Goal: Use online tool/utility: Utilize a website feature to perform a specific function

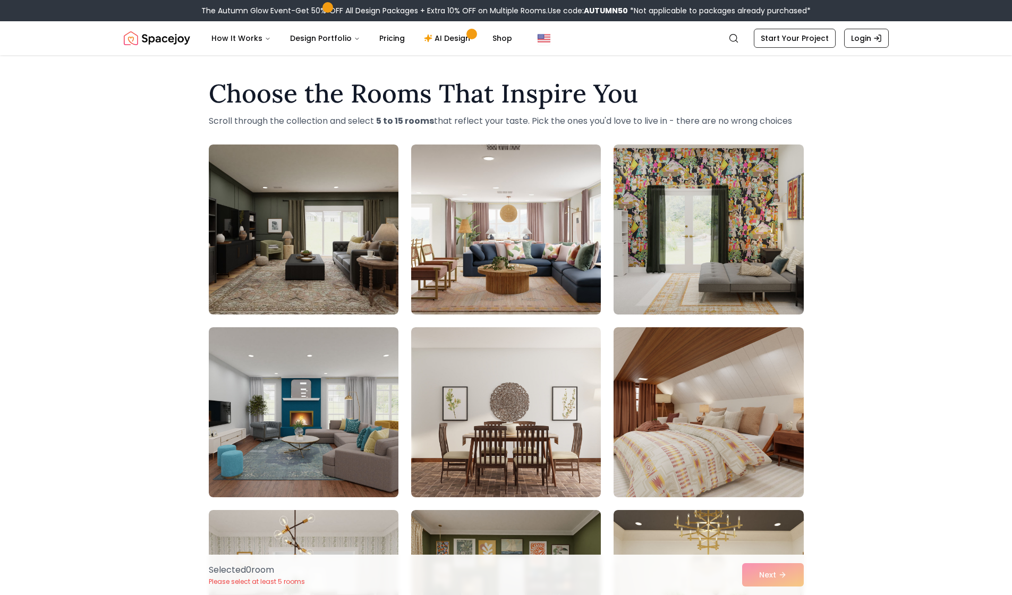
scroll to position [99, 0]
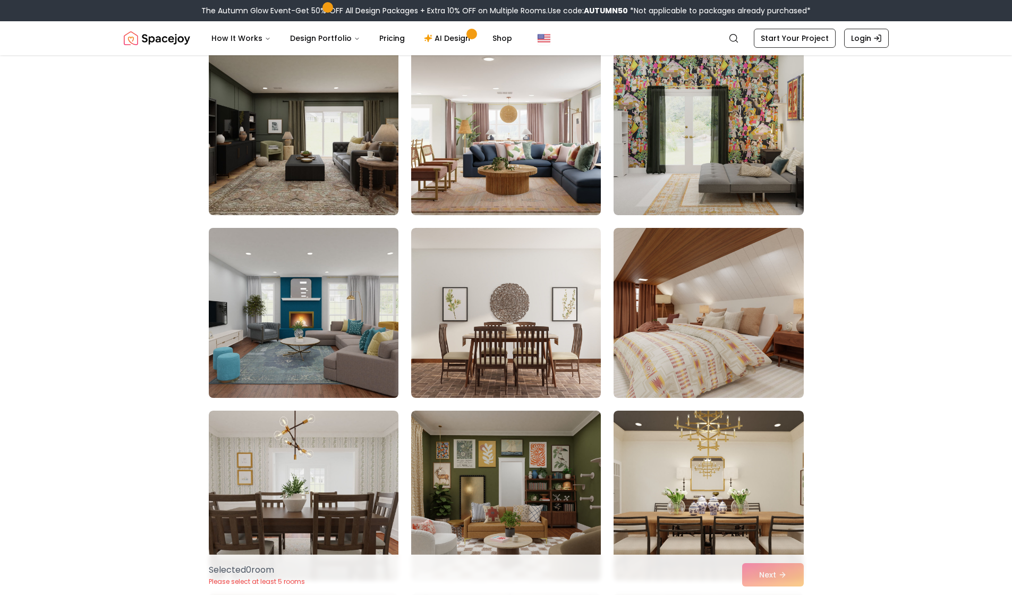
click at [327, 310] on img at bounding box center [303, 313] width 199 height 179
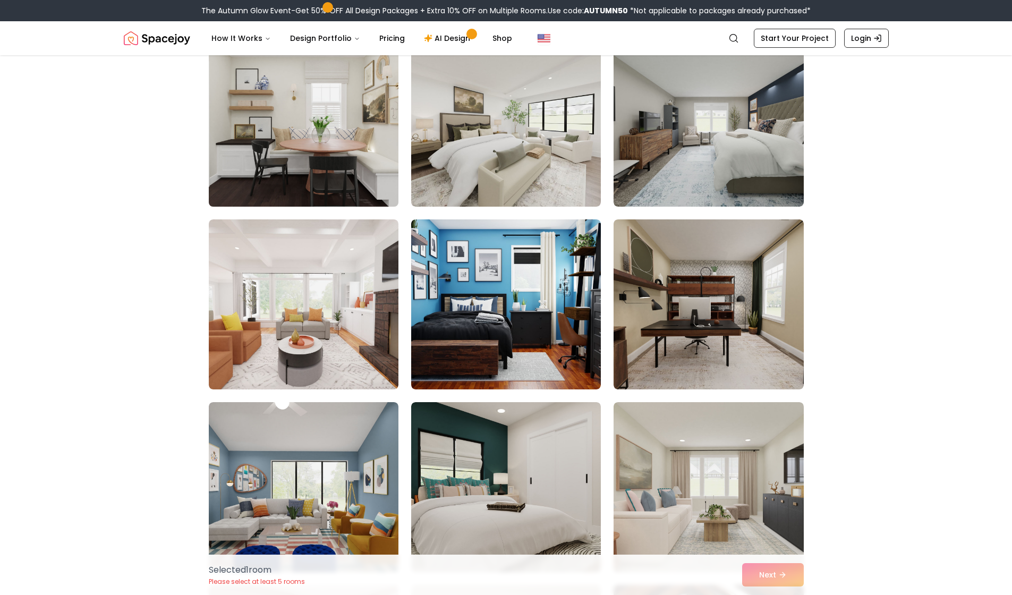
scroll to position [3119, 0]
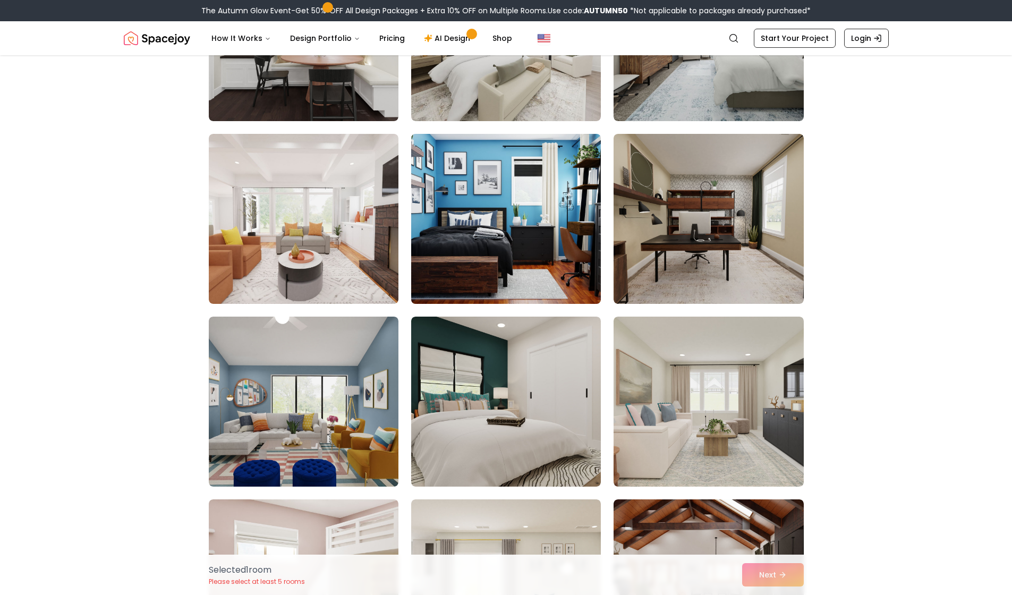
click at [458, 221] on img at bounding box center [506, 219] width 199 height 179
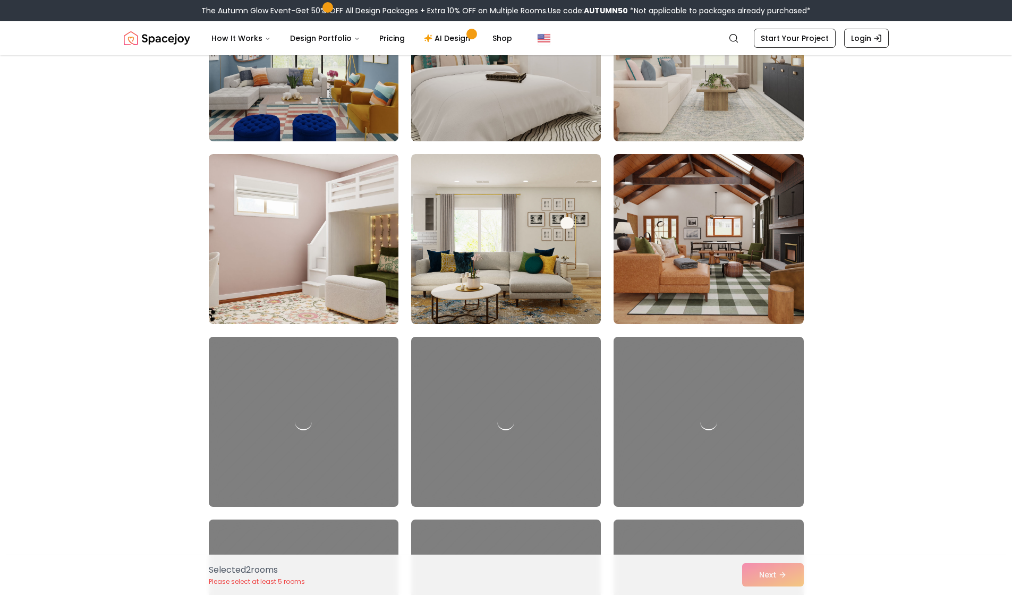
scroll to position [3114, 0]
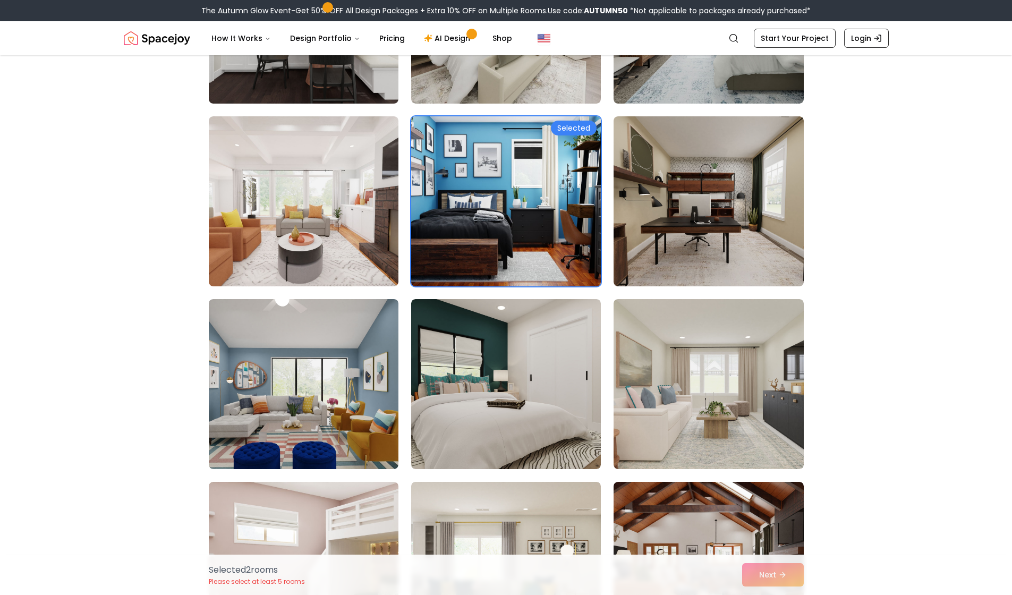
click at [463, 227] on img at bounding box center [506, 201] width 199 height 179
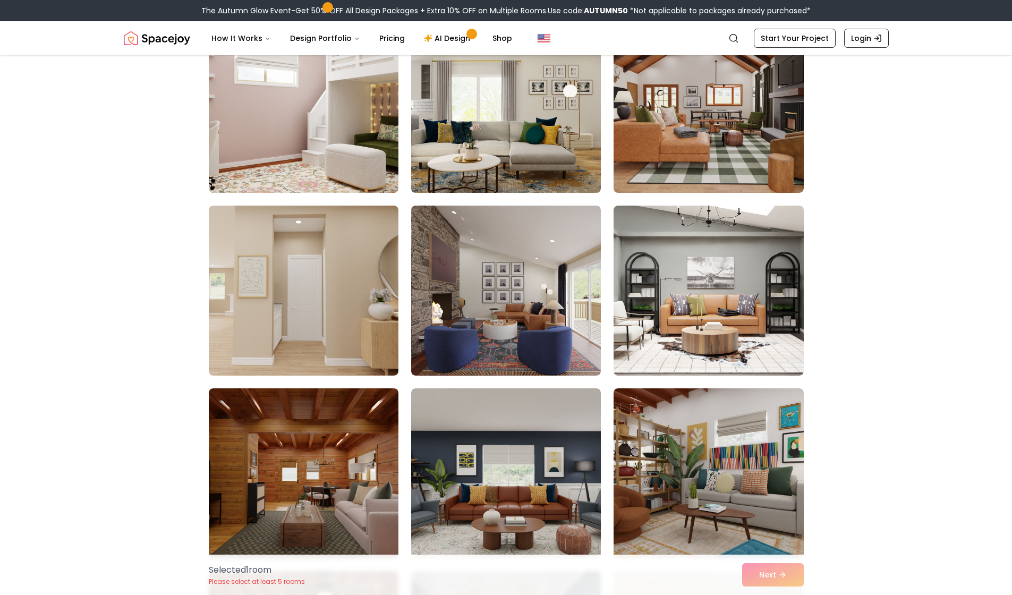
scroll to position [3696, 0]
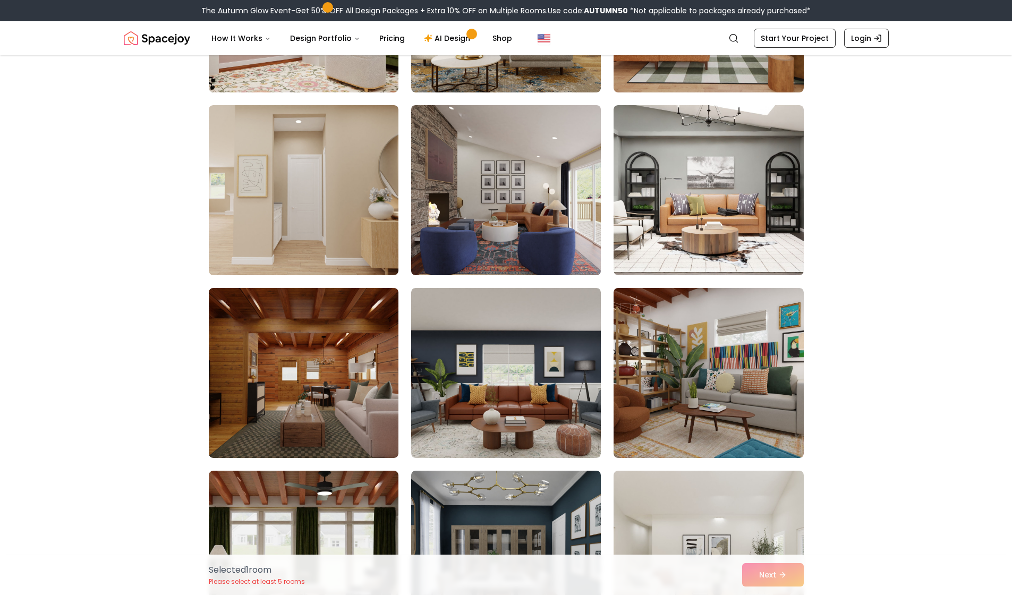
click at [460, 227] on img at bounding box center [506, 190] width 199 height 179
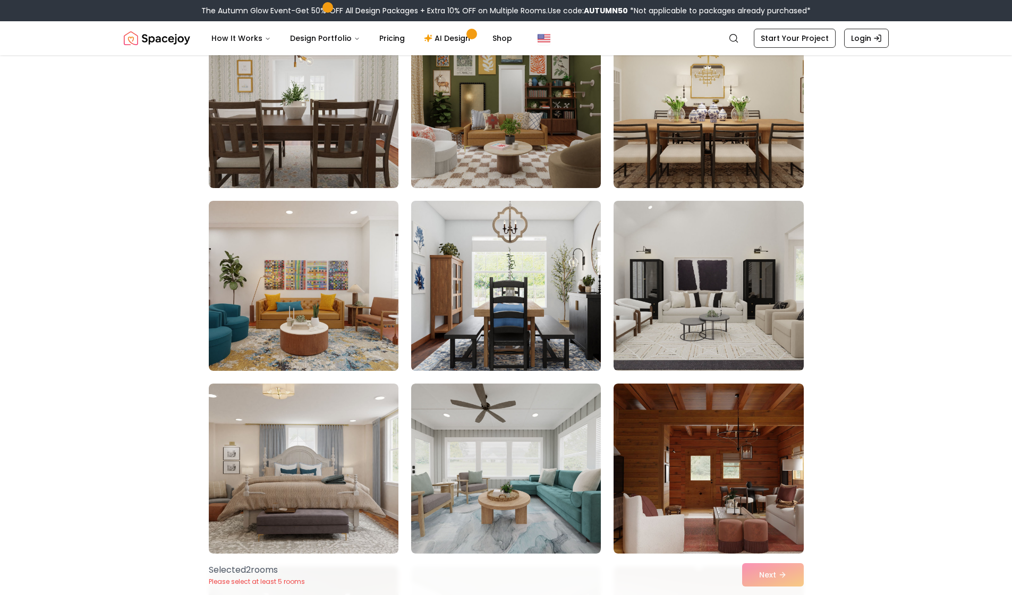
scroll to position [540, 0]
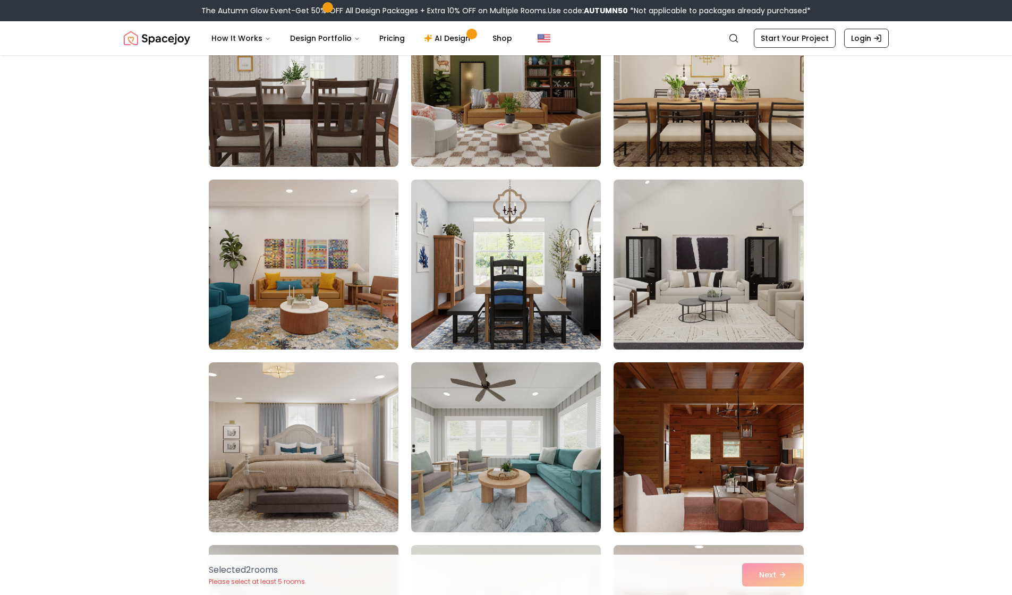
click at [670, 241] on img at bounding box center [708, 264] width 199 height 179
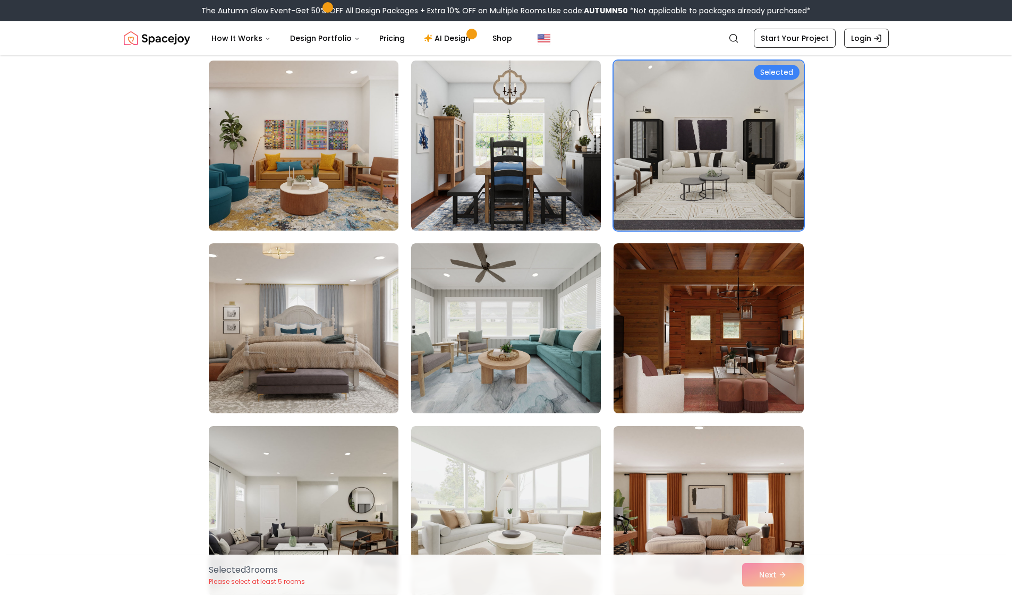
scroll to position [535, 0]
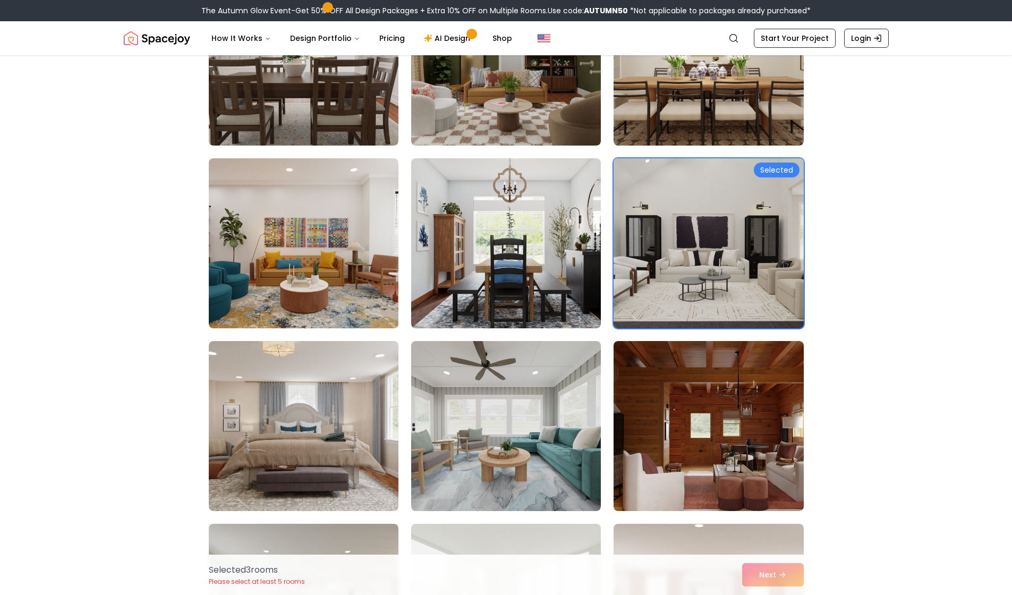
click at [670, 241] on img at bounding box center [708, 243] width 199 height 179
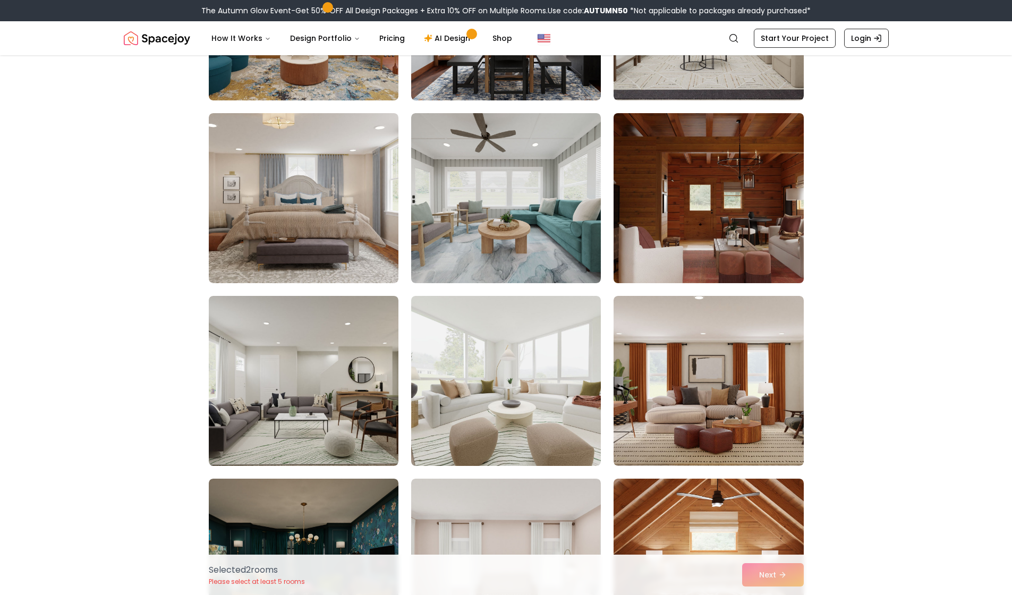
click at [670, 241] on img at bounding box center [708, 198] width 199 height 179
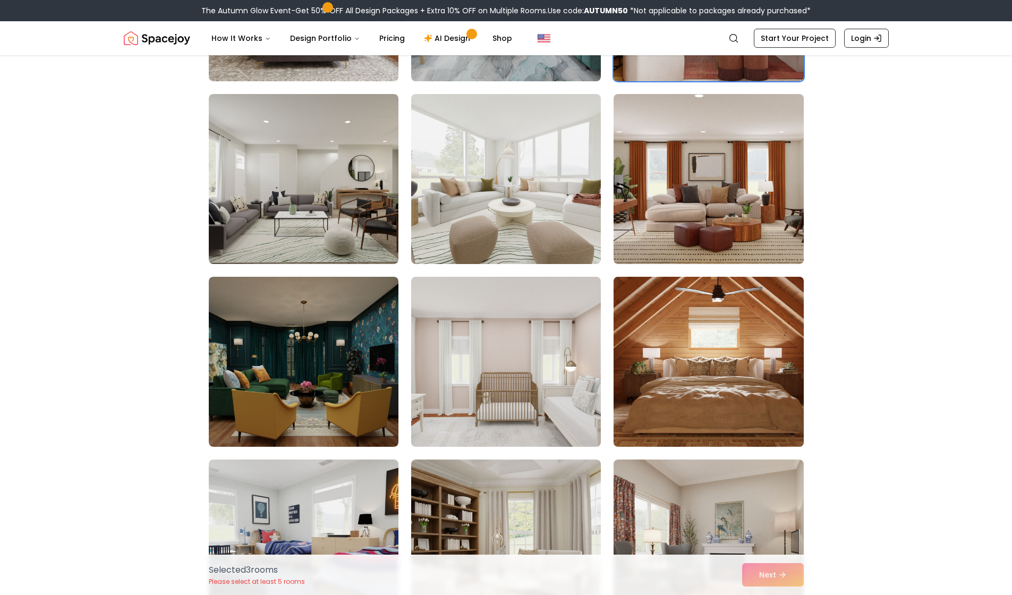
drag, startPoint x: 682, startPoint y: 315, endPoint x: 674, endPoint y: 309, distance: 10.6
click at [682, 316] on img at bounding box center [708, 362] width 199 height 179
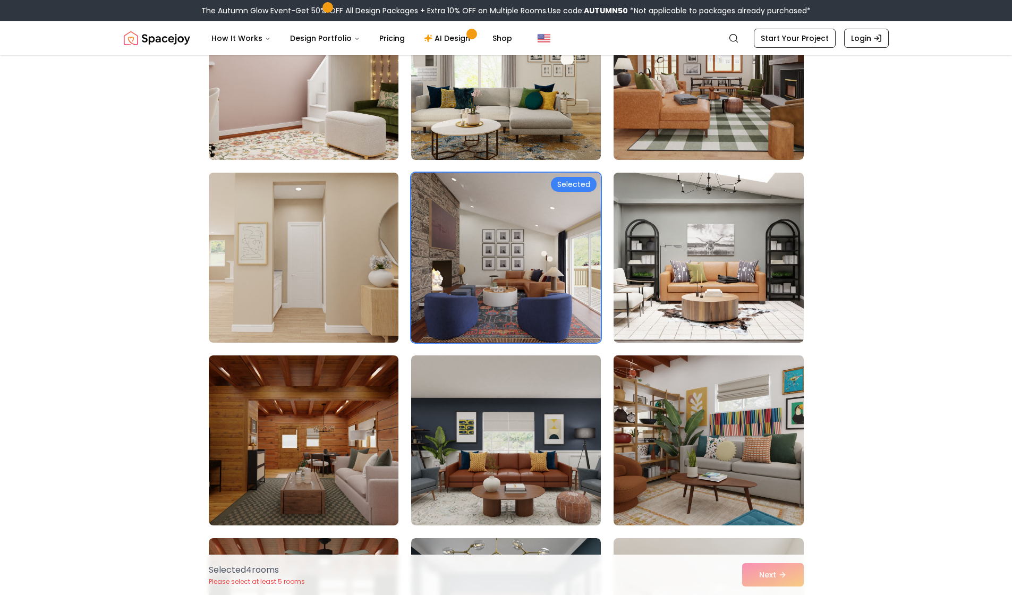
scroll to position [3847, 0]
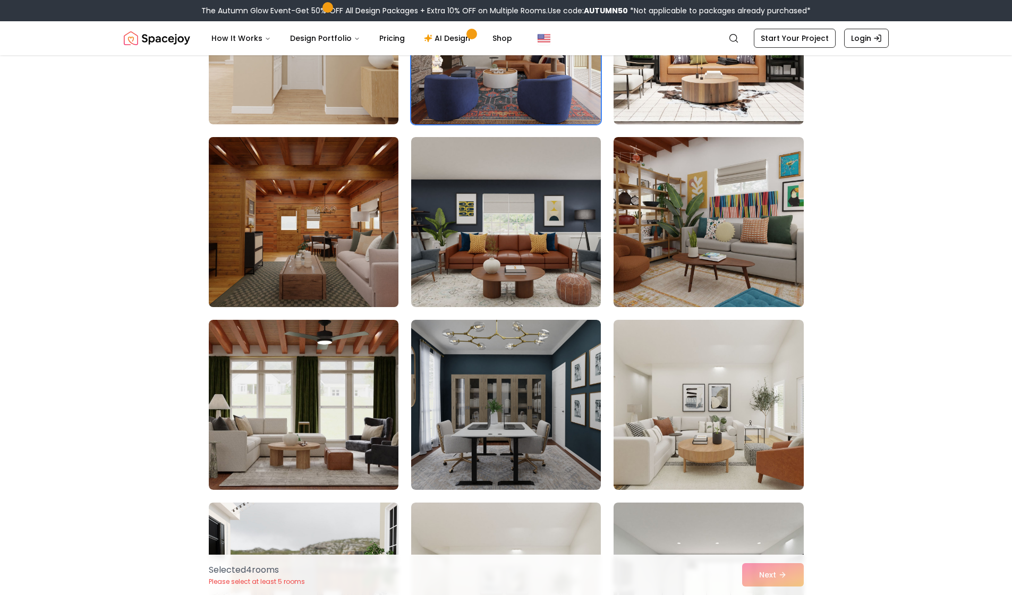
click at [356, 237] on img at bounding box center [303, 222] width 199 height 179
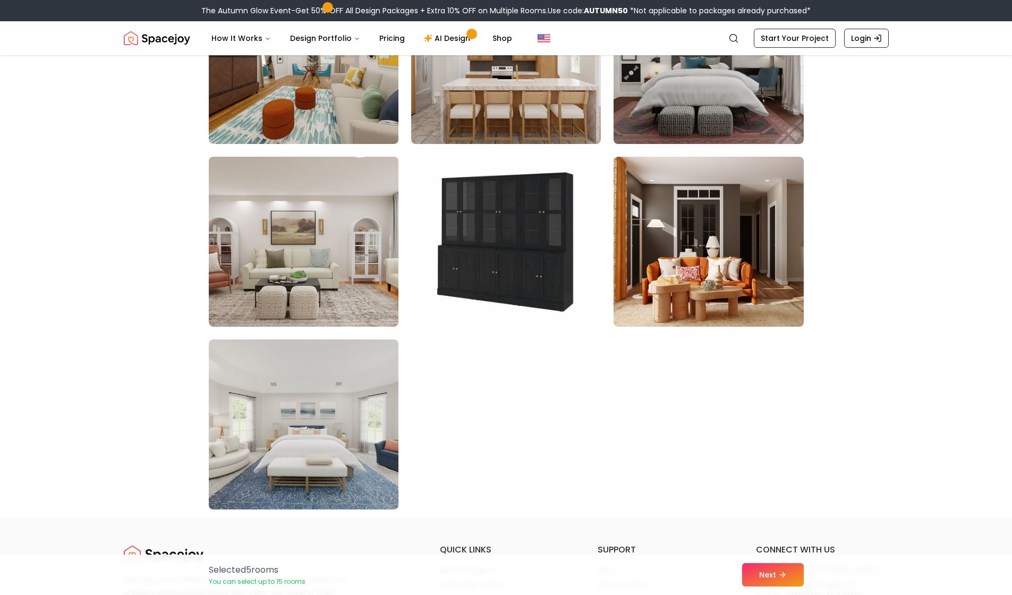
scroll to position [6046, 0]
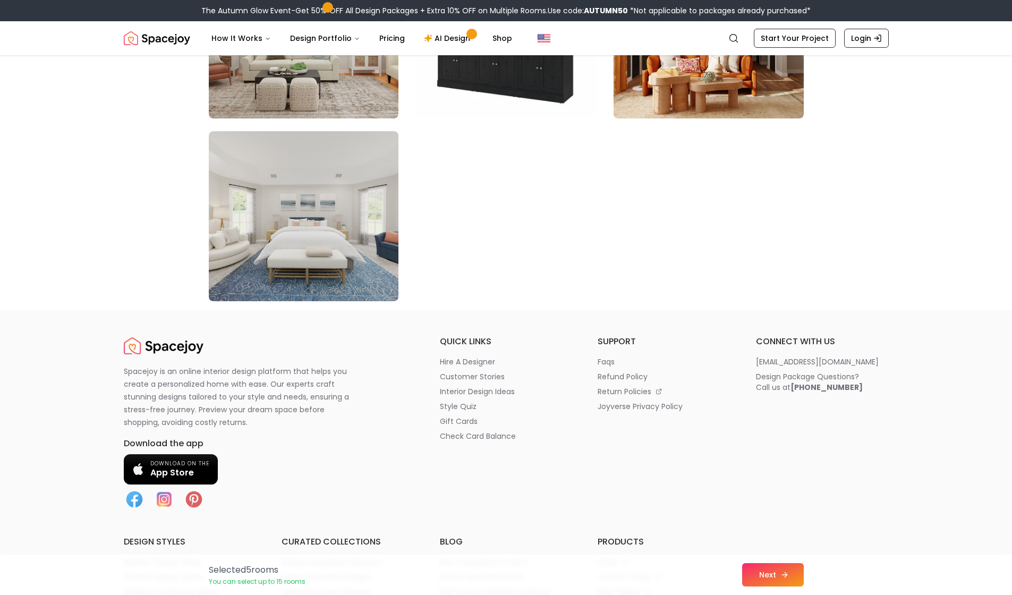
click at [767, 577] on button "Next" at bounding box center [773, 574] width 62 height 23
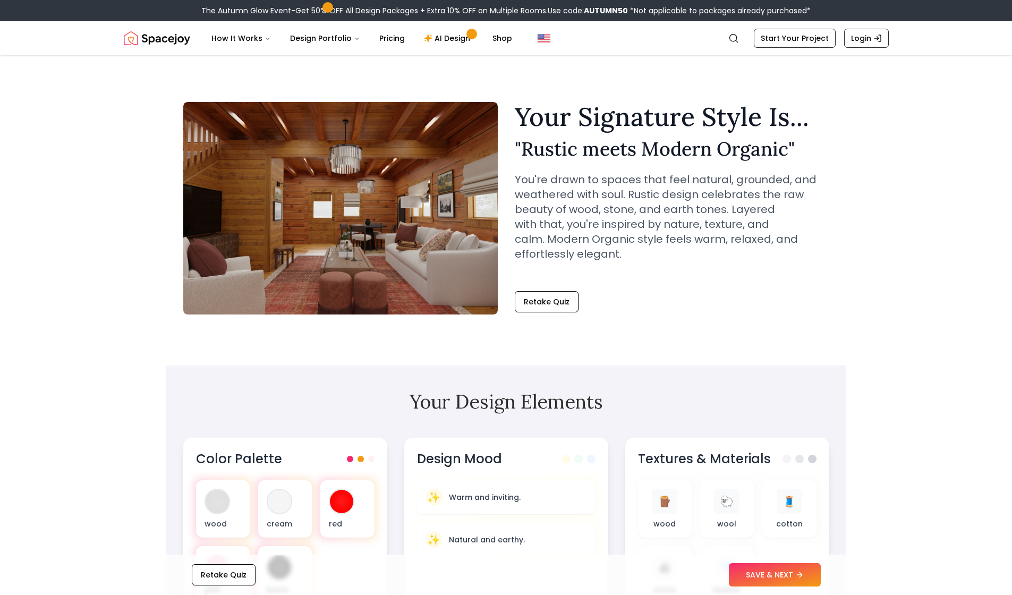
scroll to position [103, 0]
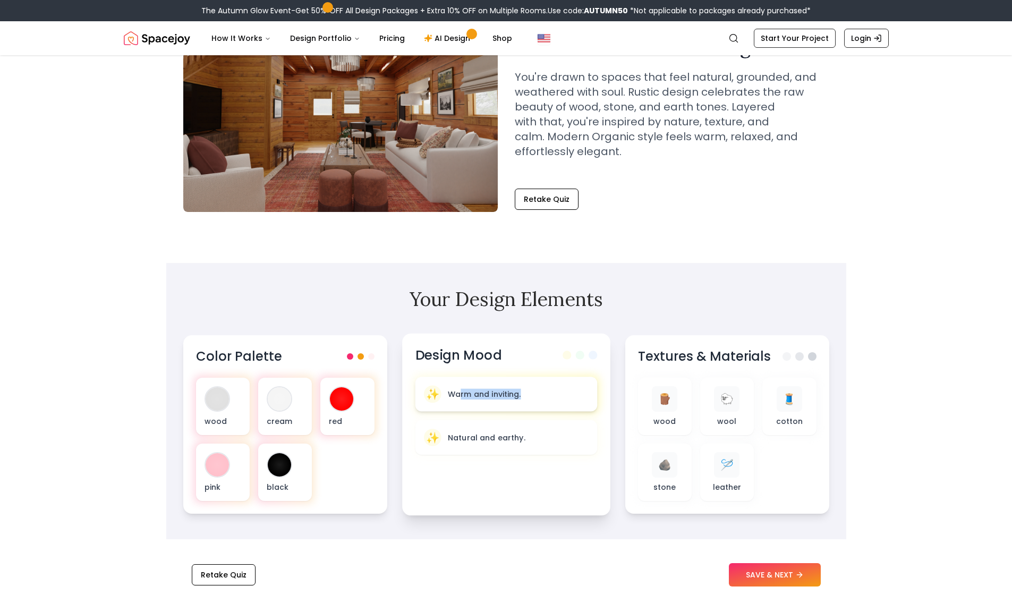
drag, startPoint x: 460, startPoint y: 395, endPoint x: 479, endPoint y: 401, distance: 19.9
click at [479, 401] on div "✨ Warm and inviting." at bounding box center [506, 395] width 165 height 18
click at [536, 269] on section "Your Design Elements Color Palette wood cream red pink black Design Mood ✨ Warm…" at bounding box center [506, 401] width 680 height 276
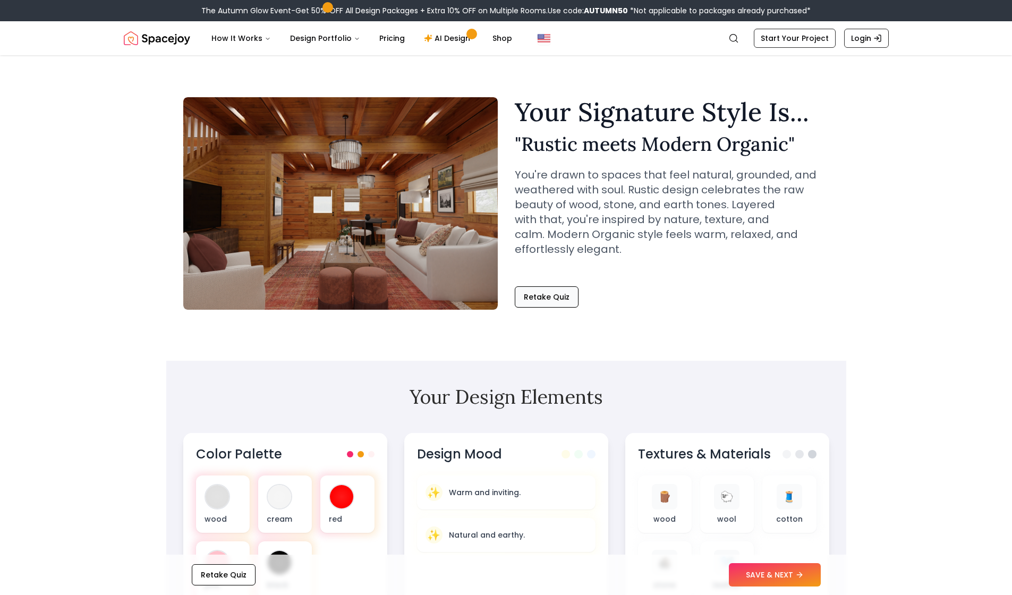
click at [546, 299] on button "Retake Quiz" at bounding box center [547, 296] width 64 height 21
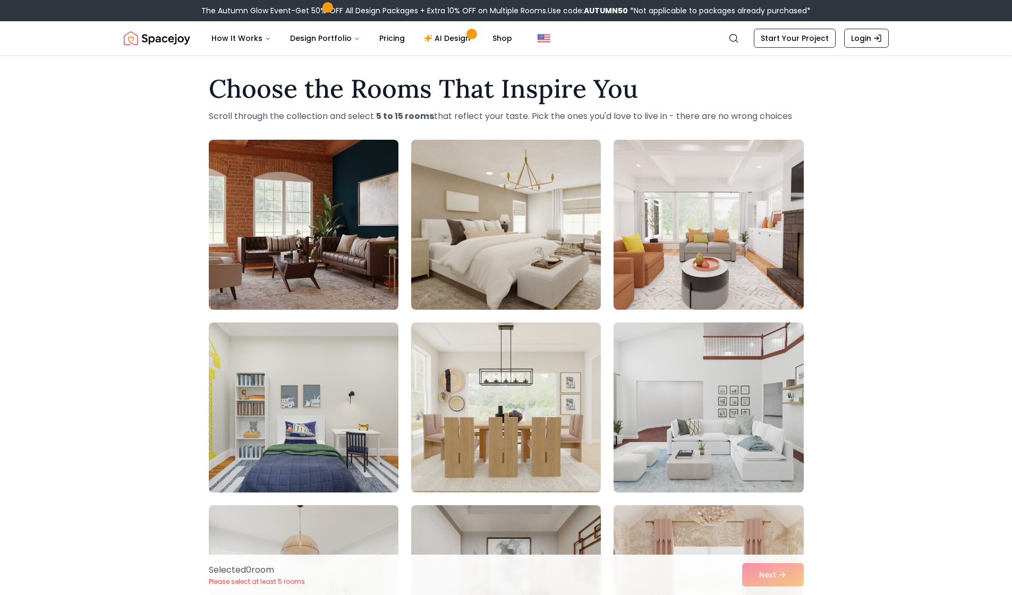
click at [691, 243] on img at bounding box center [708, 225] width 199 height 179
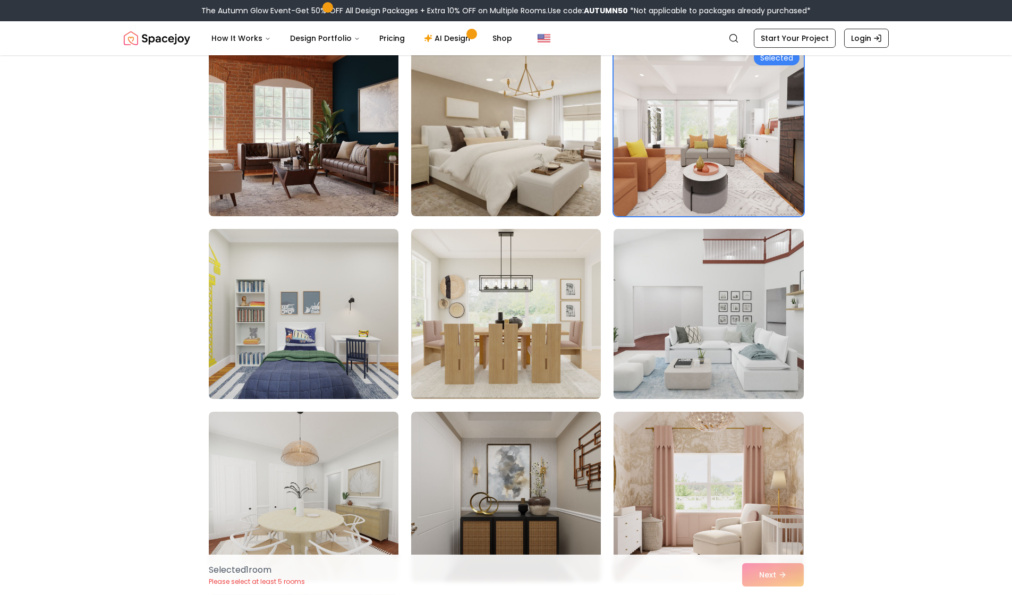
scroll to position [188, 0]
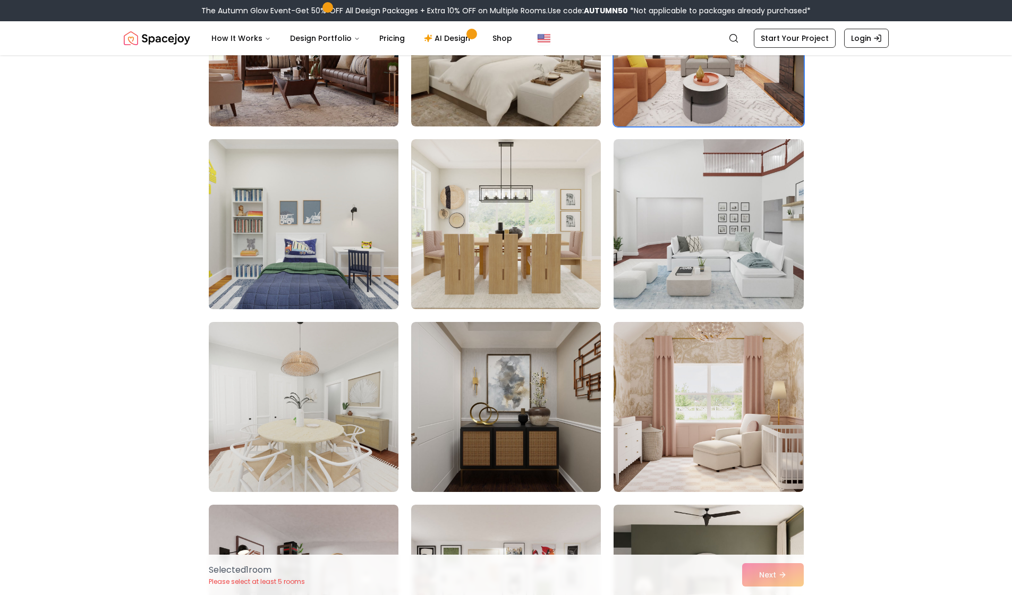
click at [364, 214] on img at bounding box center [303, 224] width 199 height 179
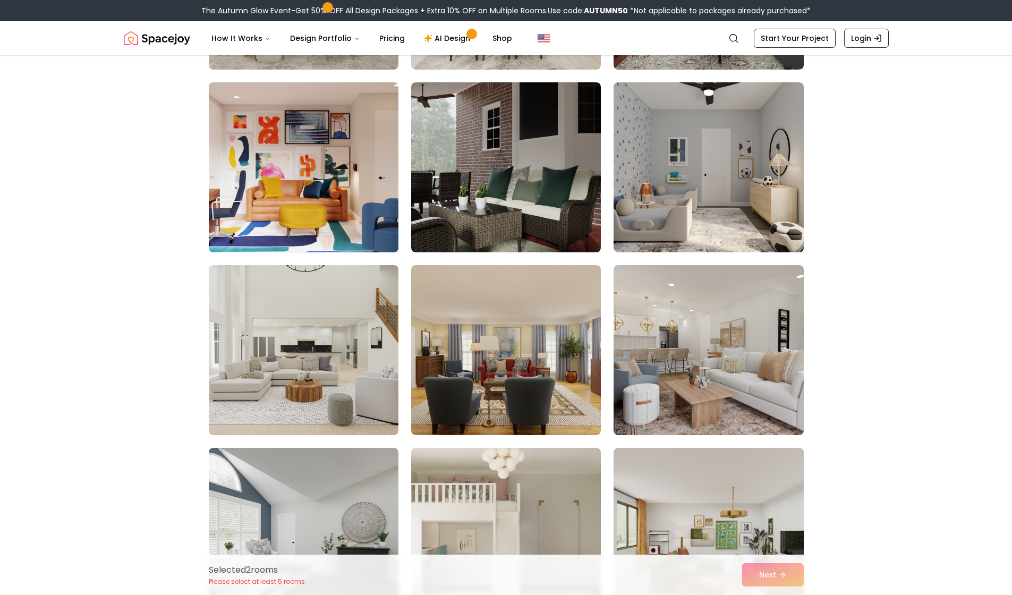
scroll to position [2536, 0]
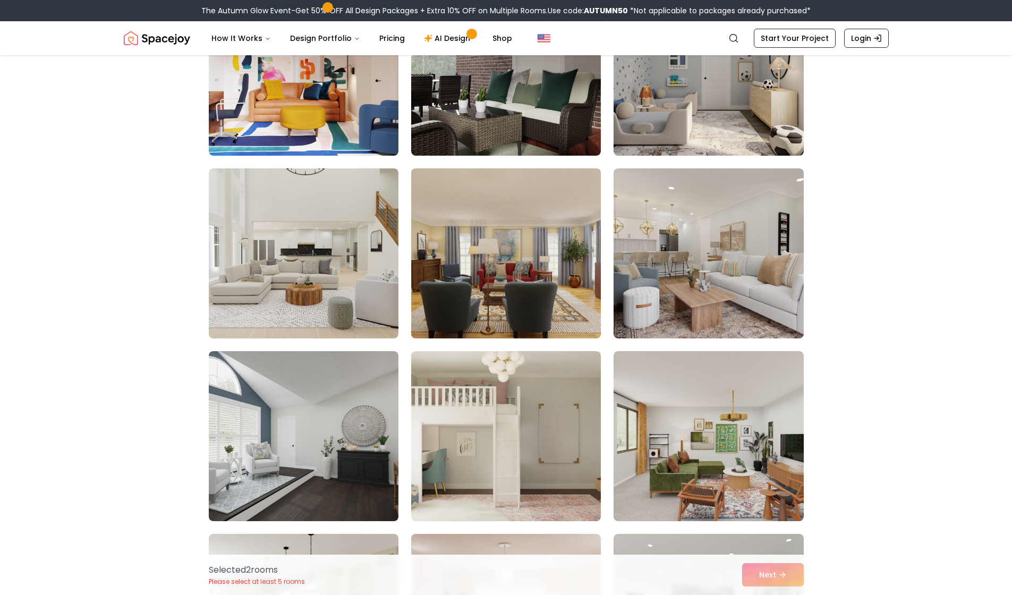
click at [487, 241] on img at bounding box center [506, 253] width 199 height 179
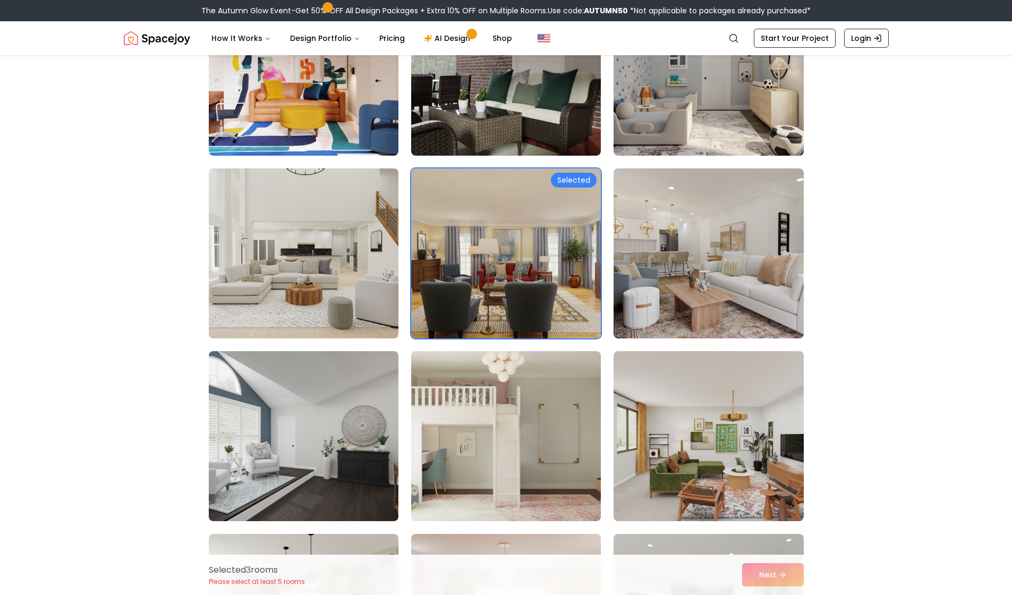
click at [487, 241] on img at bounding box center [506, 253] width 199 height 179
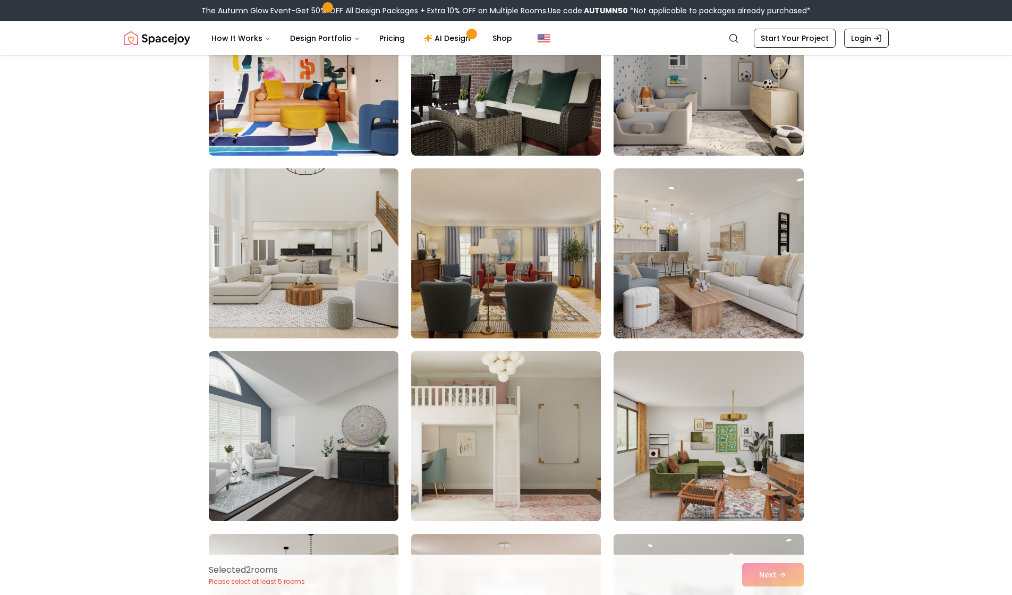
click at [487, 241] on img at bounding box center [506, 253] width 199 height 179
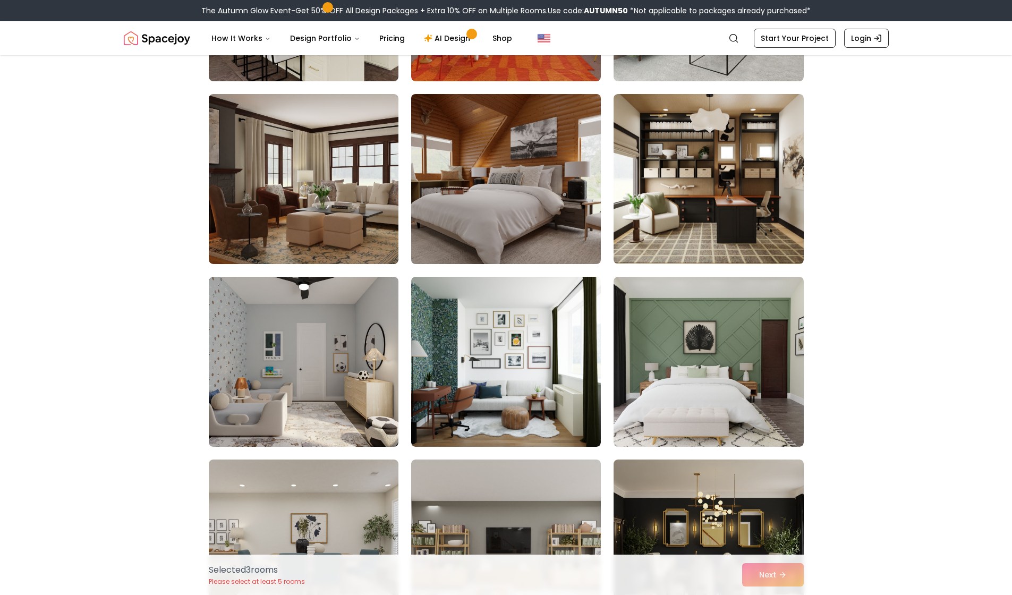
scroll to position [2952, 0]
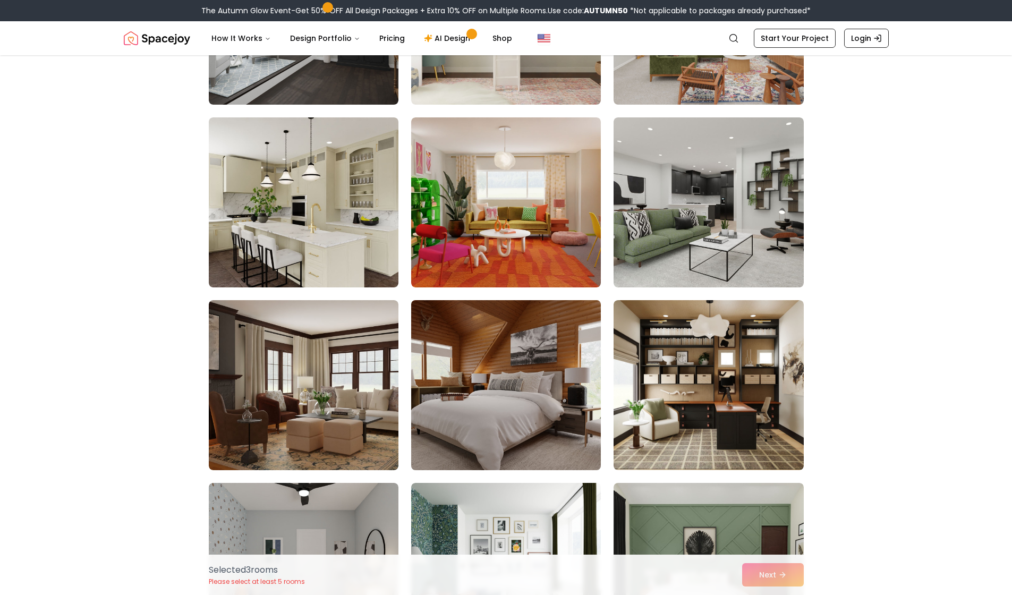
click at [491, 354] on img at bounding box center [506, 385] width 199 height 179
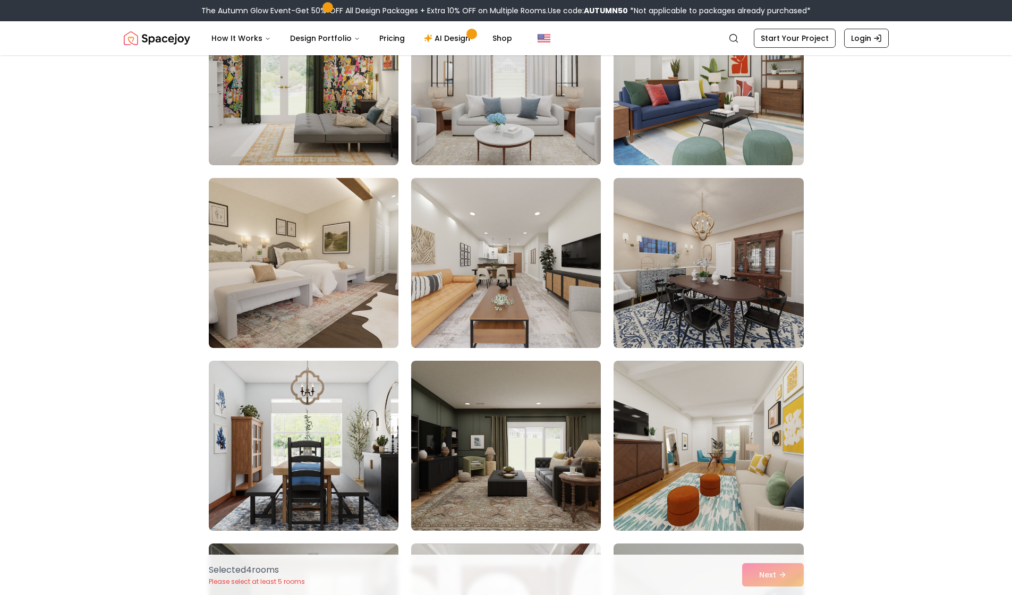
scroll to position [787, 0]
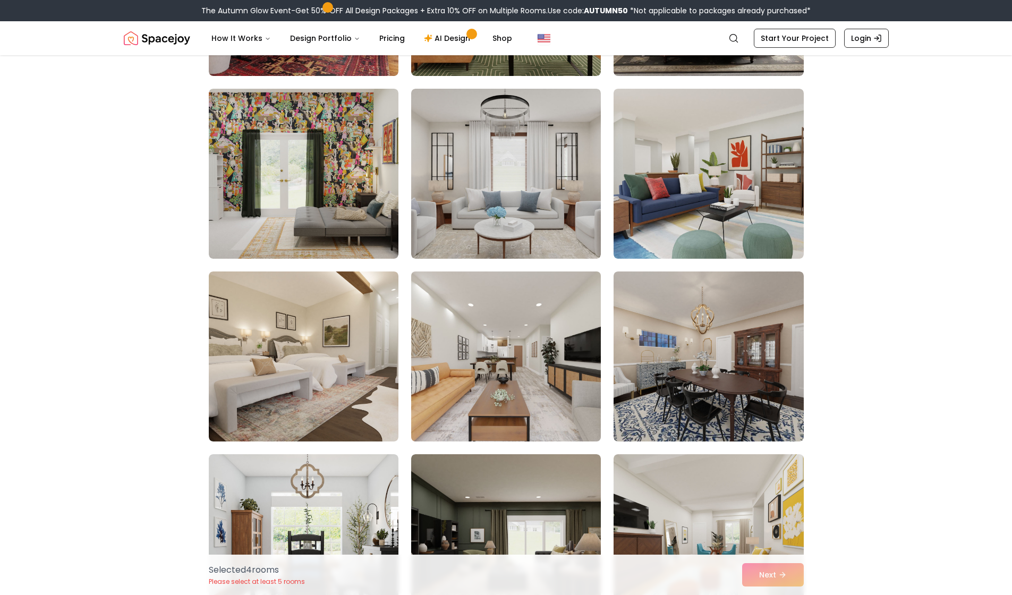
click at [489, 352] on img at bounding box center [506, 356] width 199 height 179
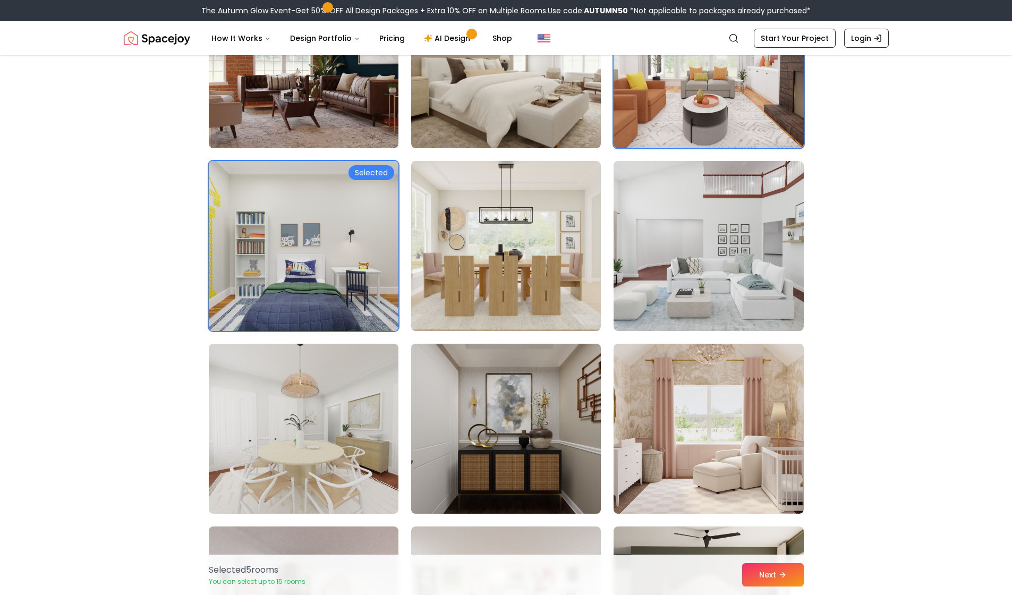
scroll to position [0, 0]
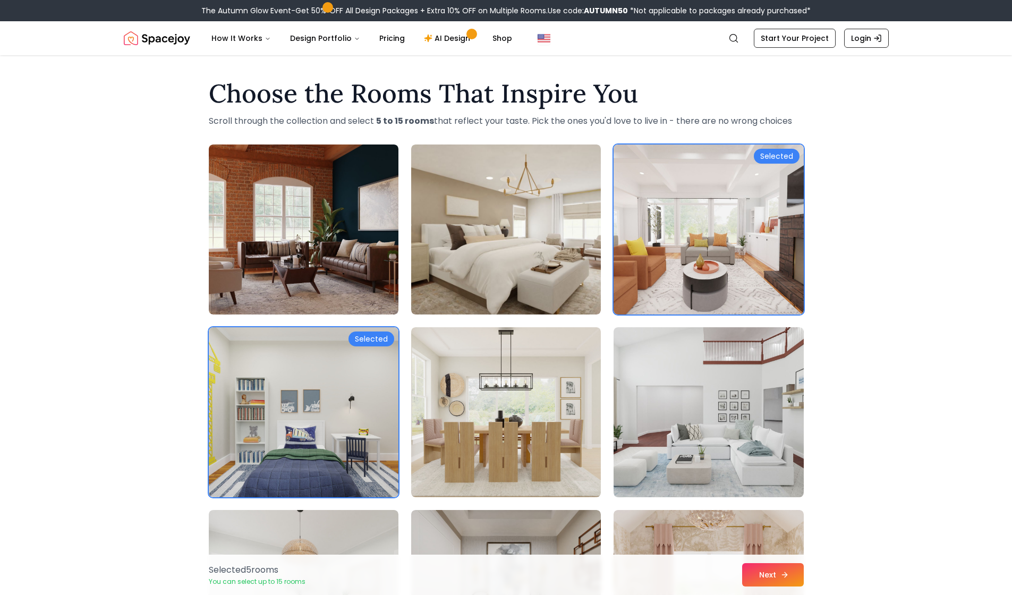
click at [776, 573] on button "Next" at bounding box center [773, 574] width 62 height 23
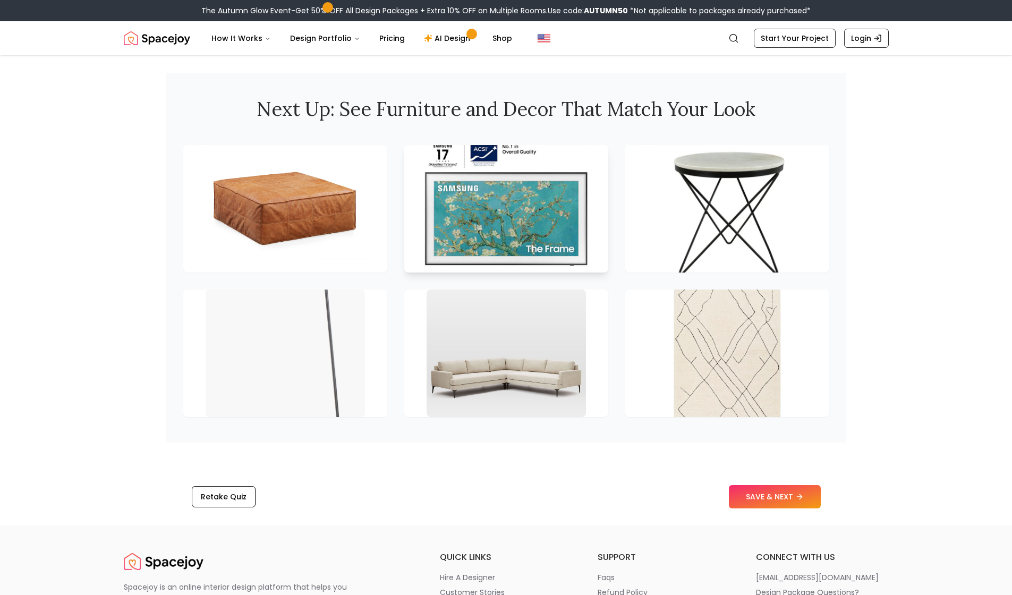
scroll to position [1635, 0]
